Goal: Navigation & Orientation: Understand site structure

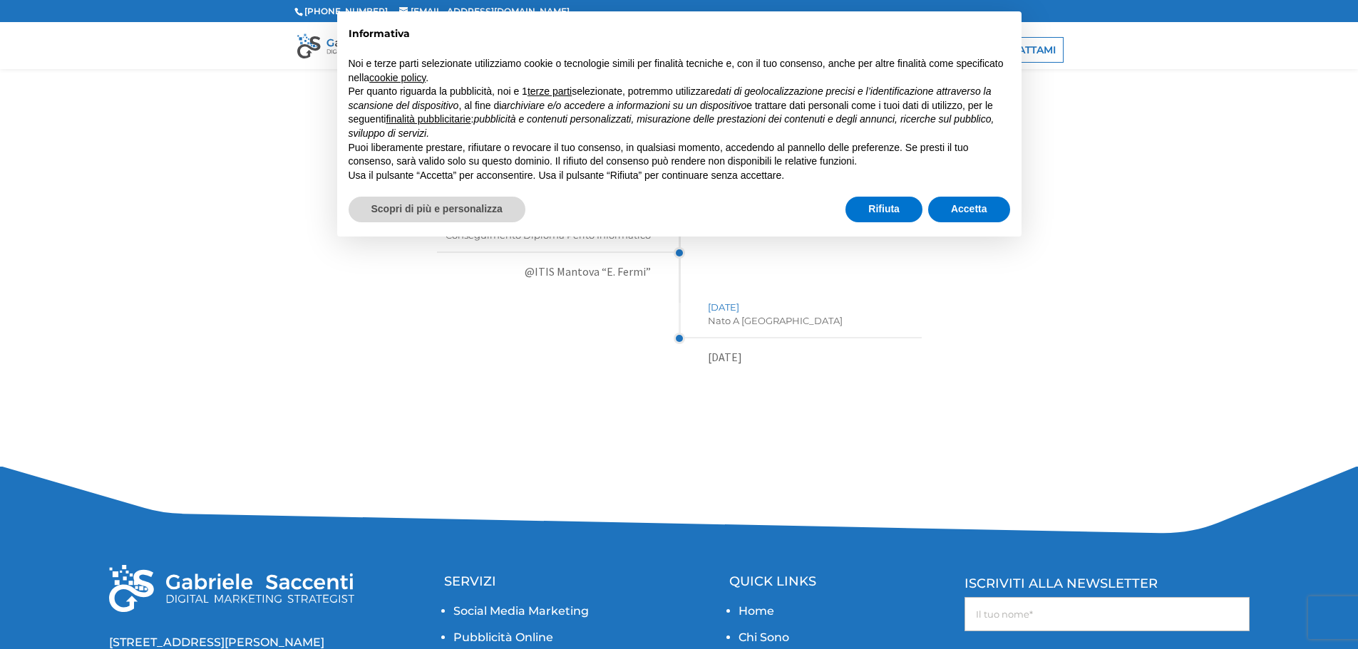
scroll to position [3181, 0]
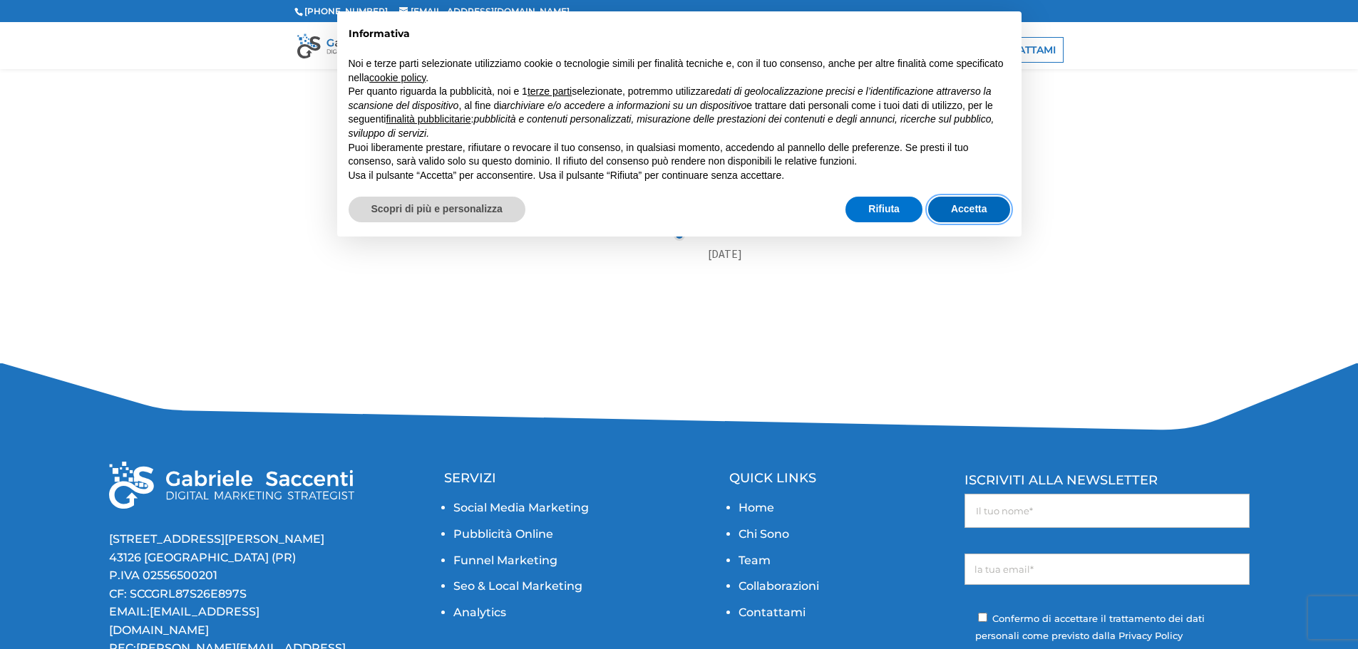
click at [968, 219] on button "Accetta" at bounding box center [969, 210] width 82 height 26
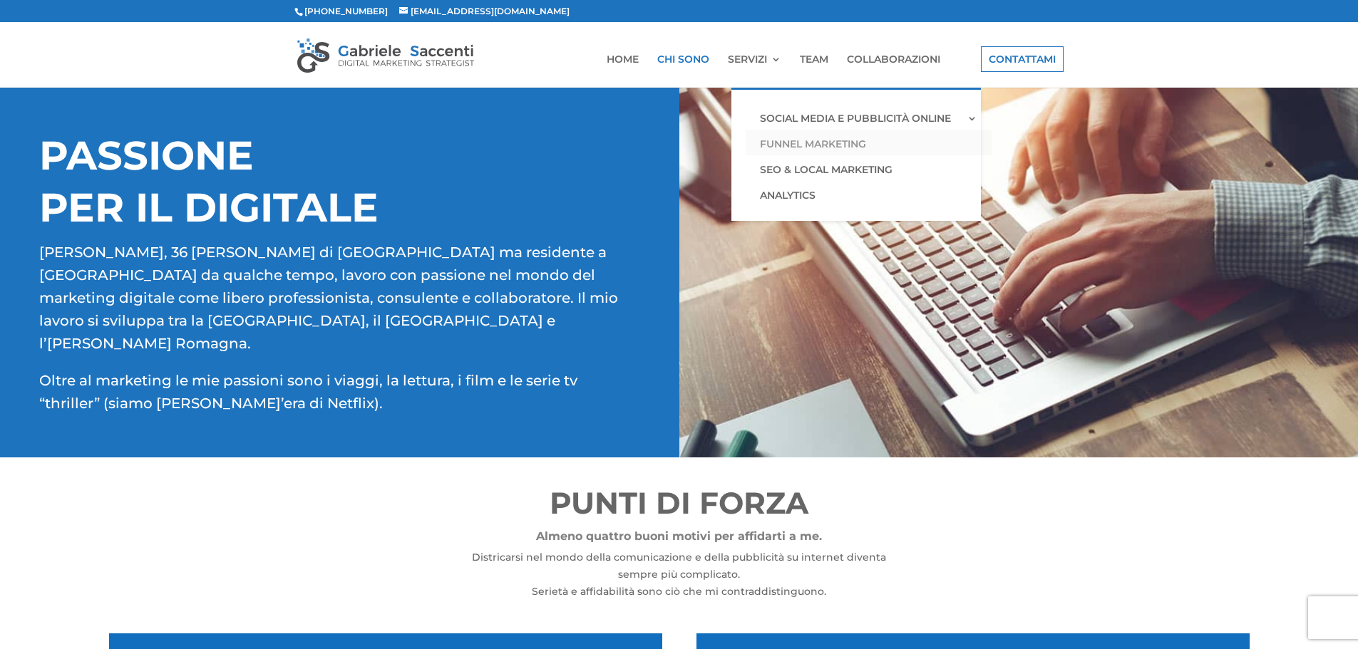
drag, startPoint x: 775, startPoint y: 116, endPoint x: 775, endPoint y: 141, distance: 25.0
click at [775, 116] on link "SOCIAL MEDIA E PUBBLICITÀ ONLINE" at bounding box center [869, 117] width 246 height 26
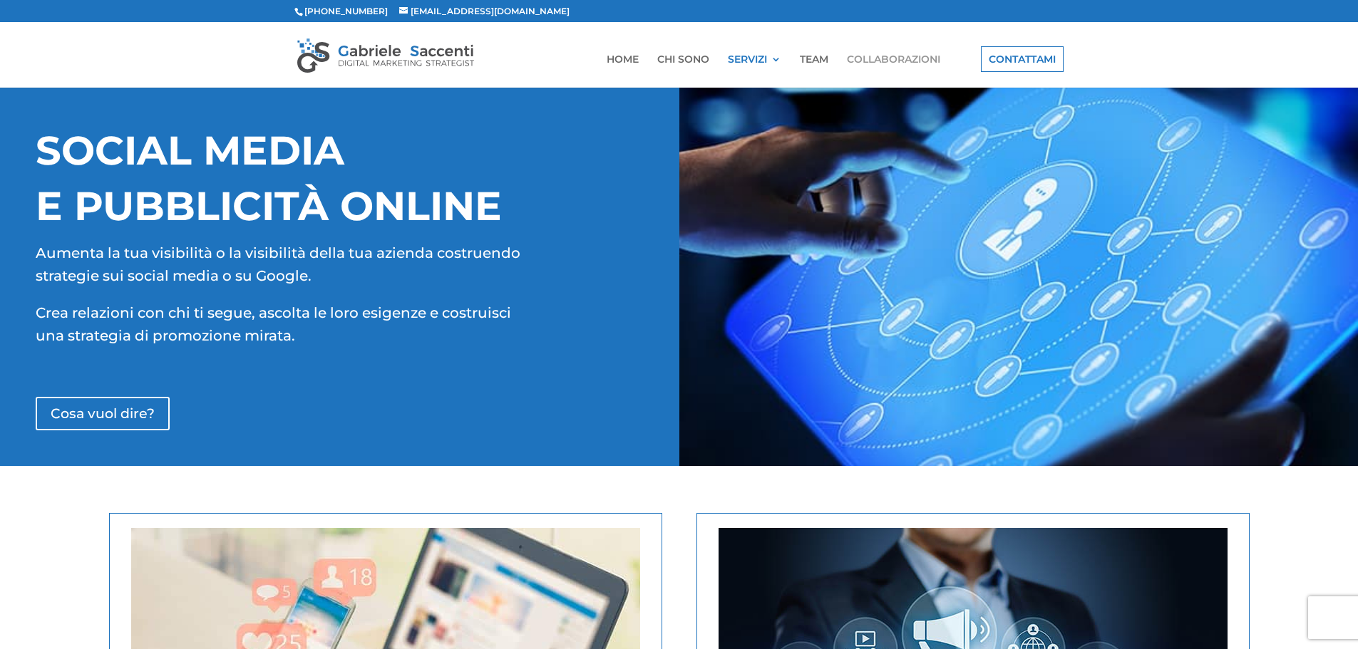
click at [874, 61] on link "COLLABORAZIONI" at bounding box center [893, 71] width 93 height 34
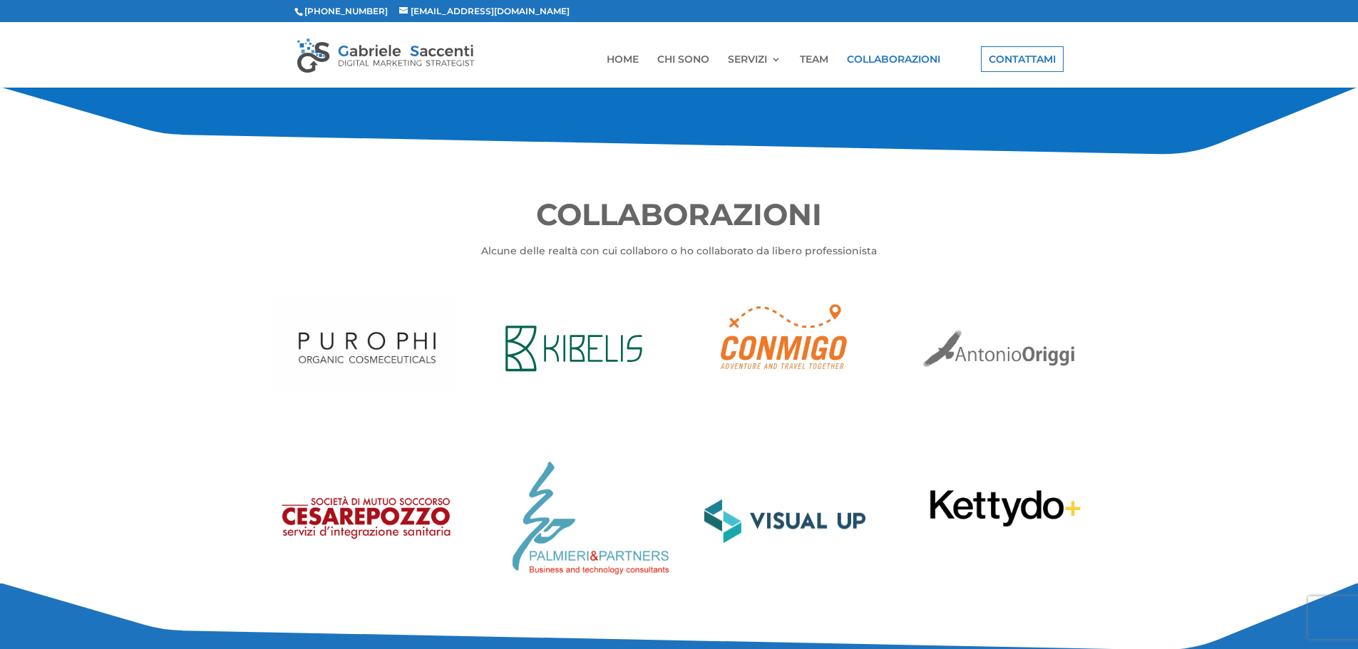
click at [805, 60] on link "TEAM" at bounding box center [814, 71] width 29 height 34
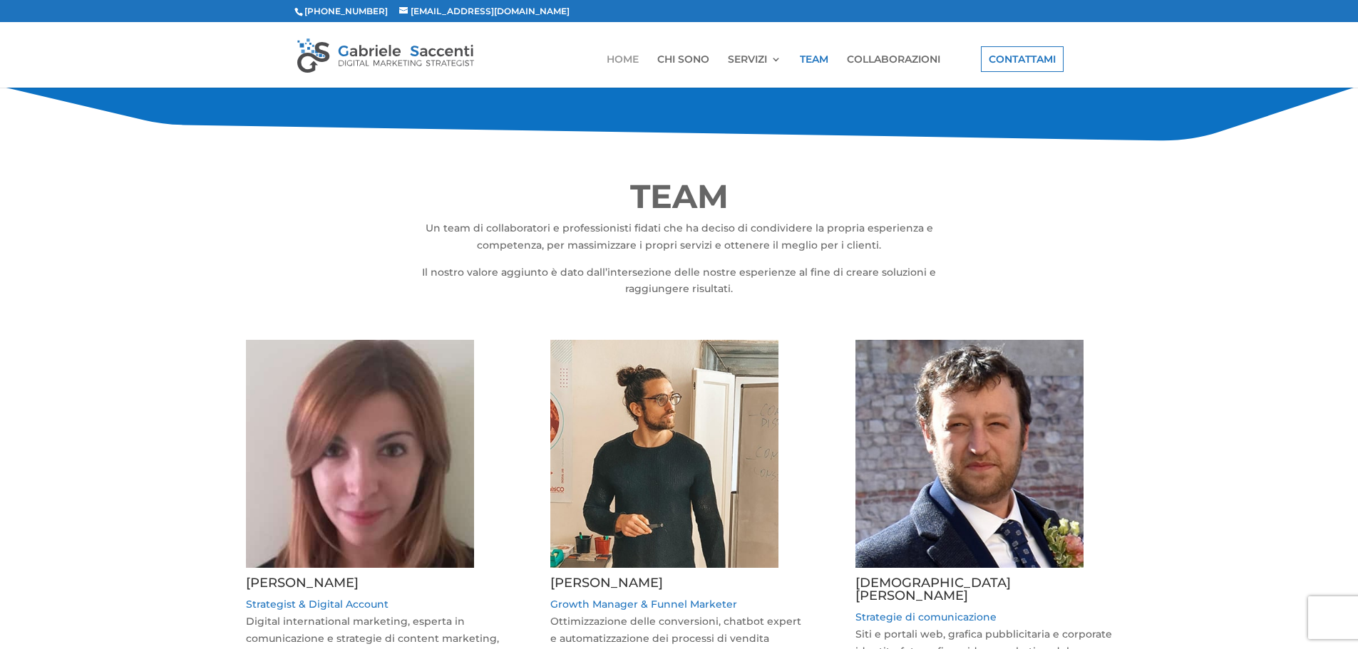
click at [610, 61] on link "HOME" at bounding box center [623, 71] width 32 height 34
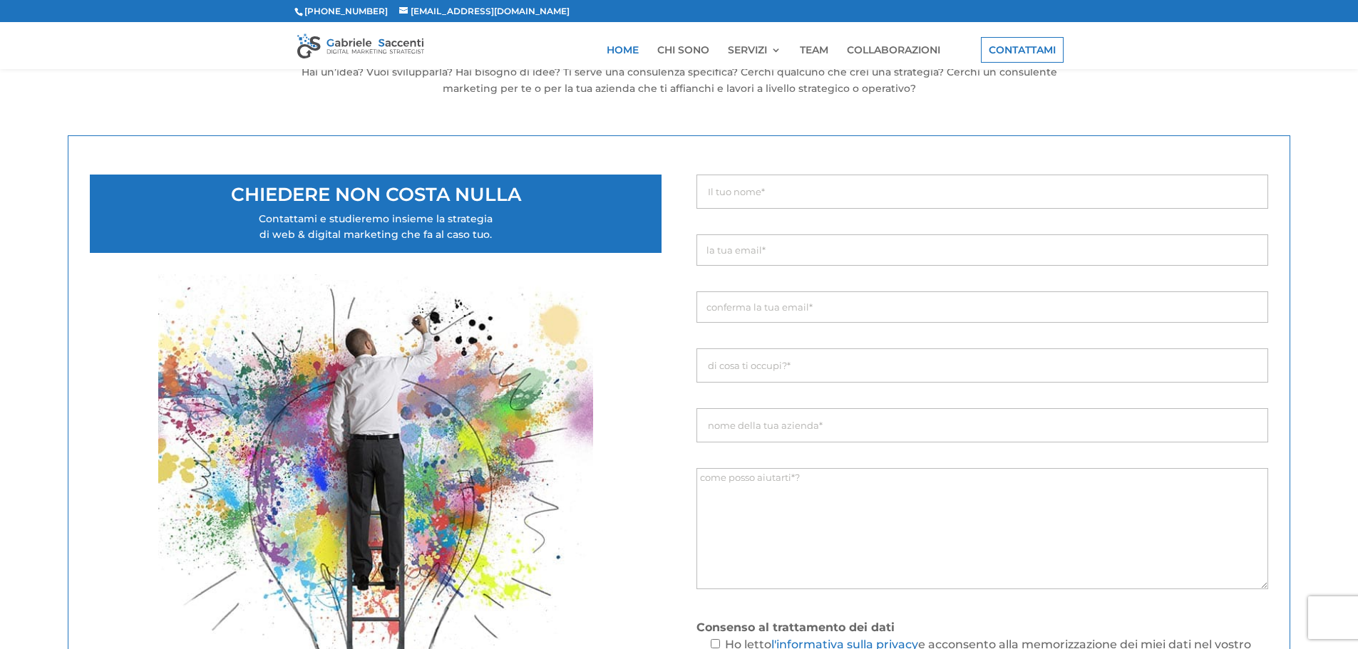
scroll to position [1417, 0]
